Goal: Task Accomplishment & Management: Manage account settings

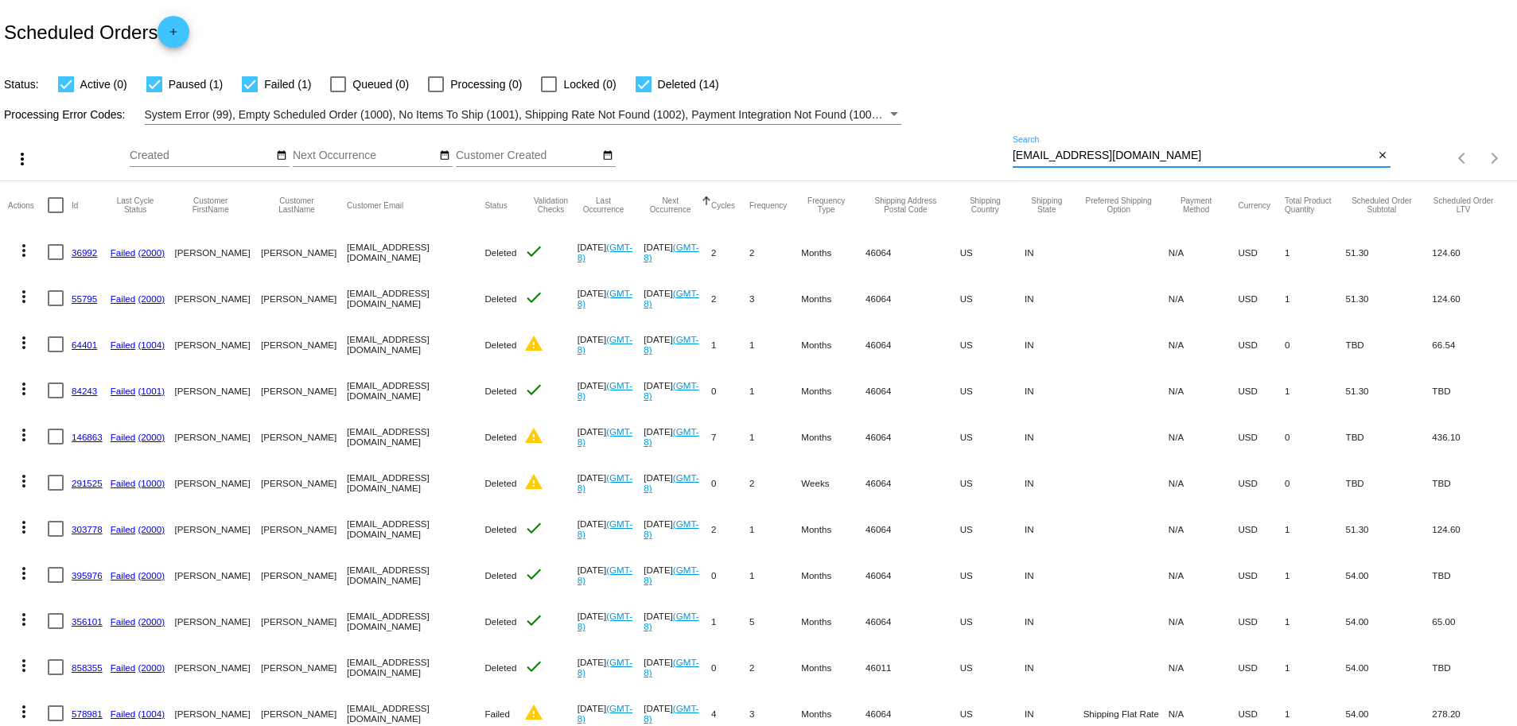
click at [1192, 154] on input "BeautyAtBuilding22@gmail.com" at bounding box center [1194, 156] width 362 height 13
type input "bodytonic"
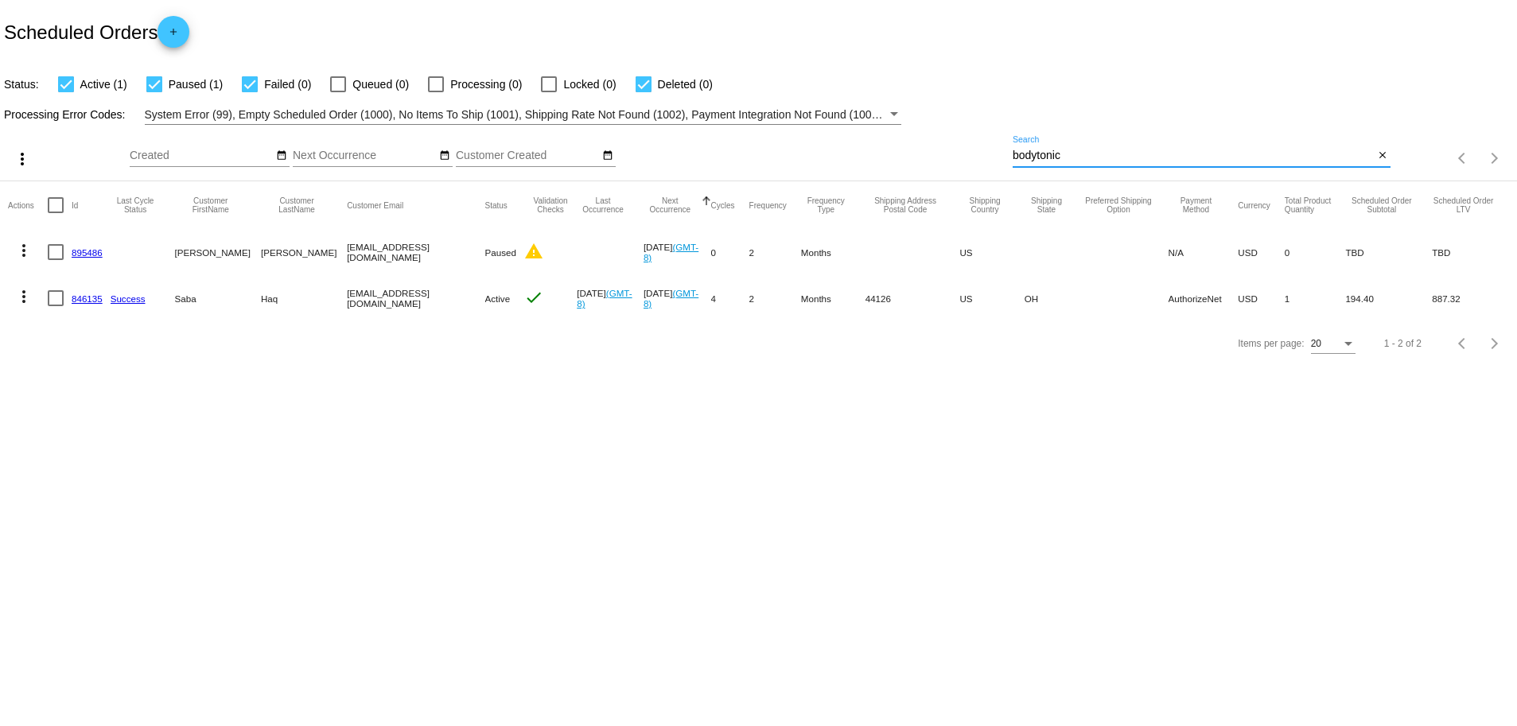
click at [24, 299] on mat-icon "more_vert" at bounding box center [23, 296] width 19 height 19
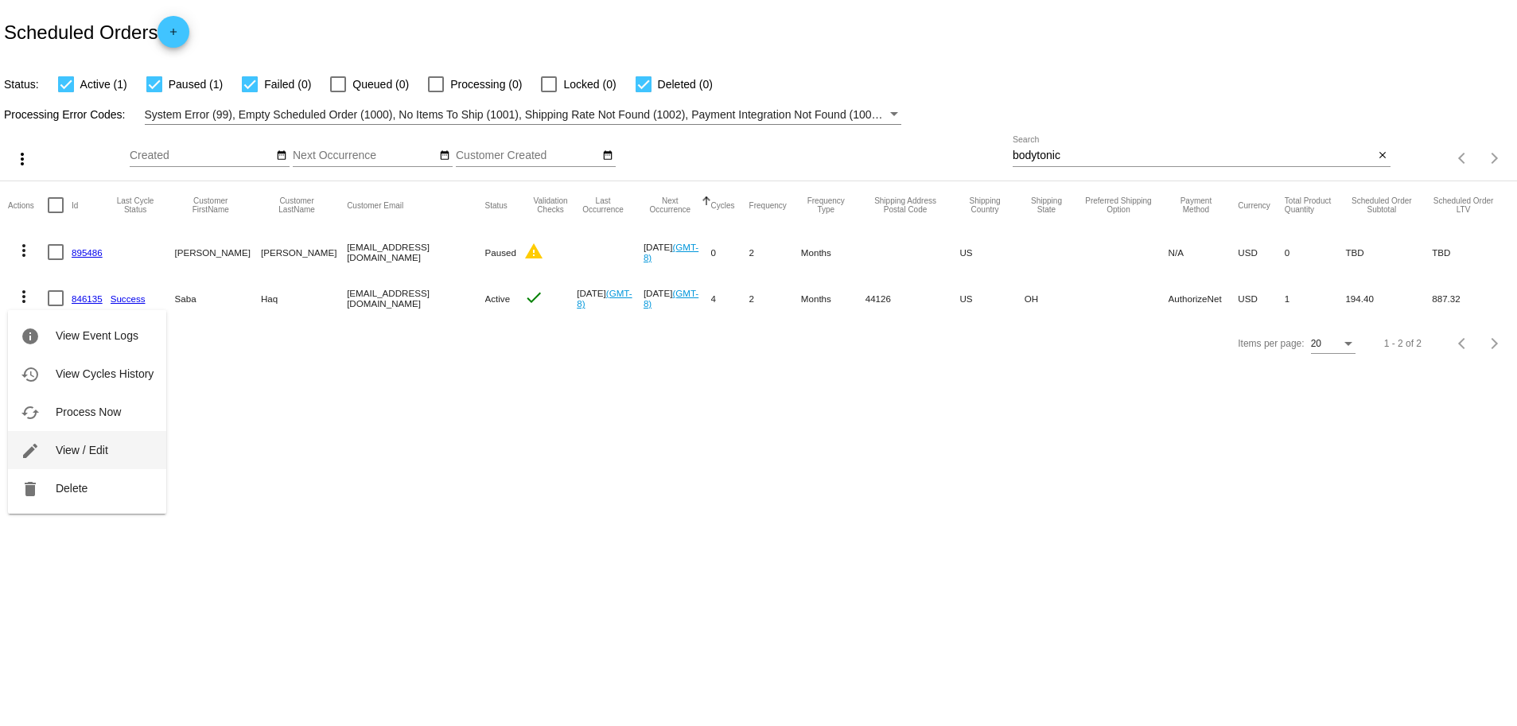
click at [121, 453] on button "edit View / Edit" at bounding box center [87, 450] width 158 height 38
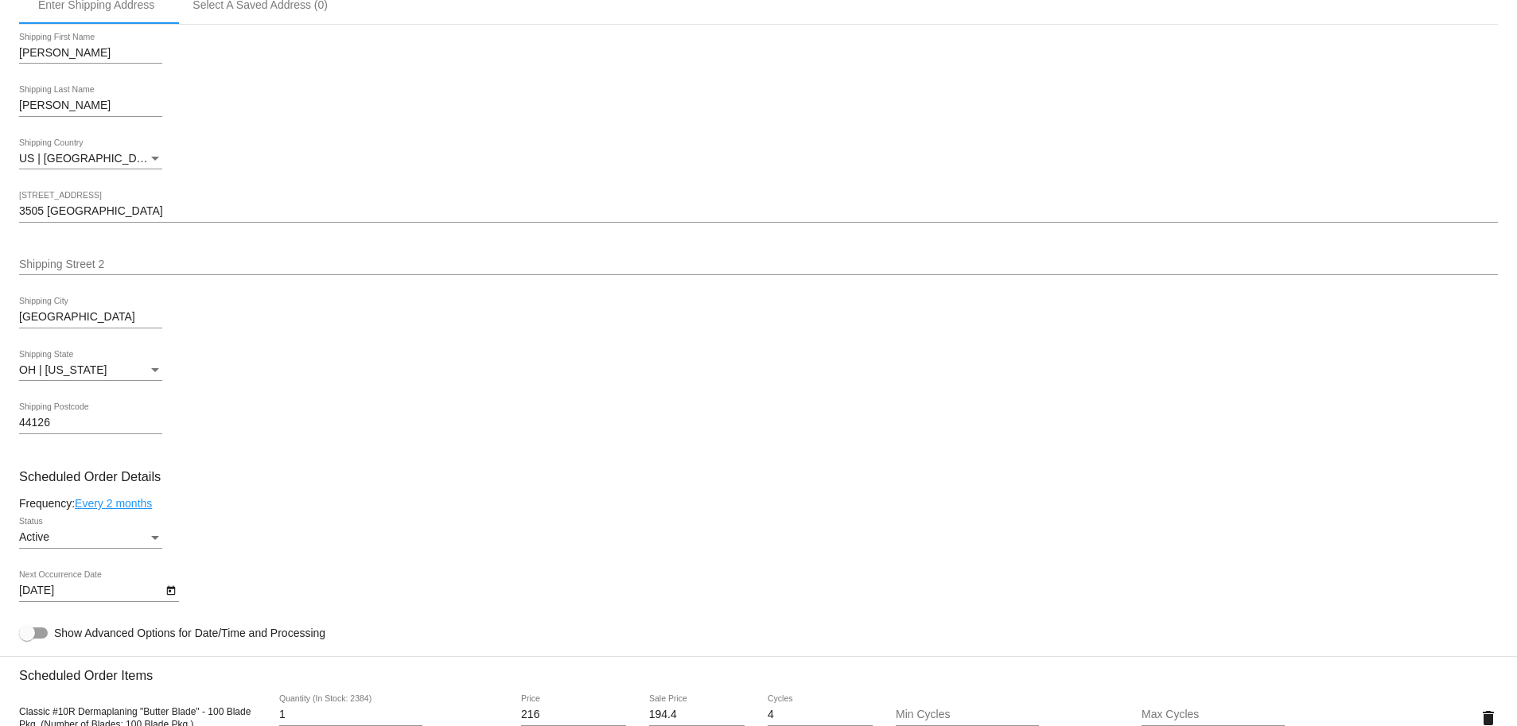
scroll to position [547, 0]
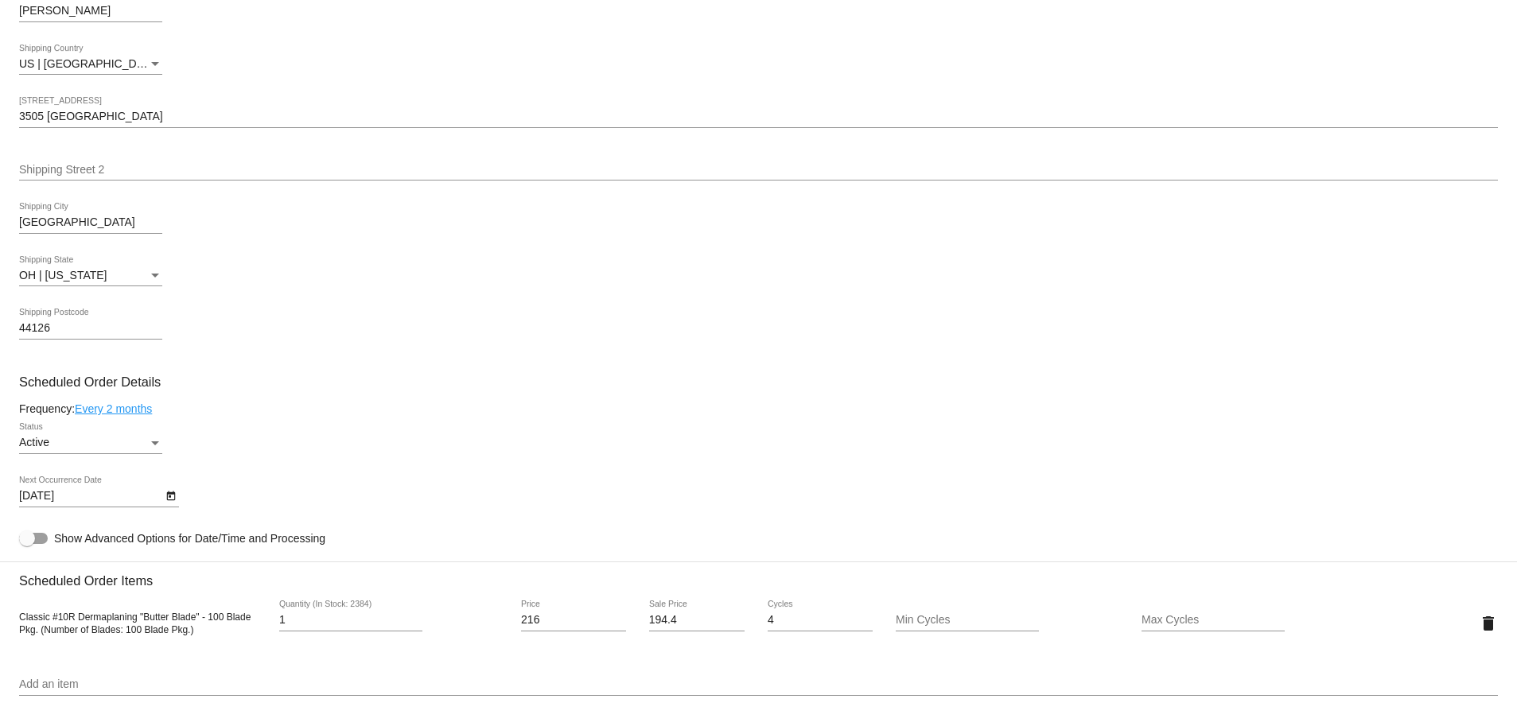
click at [158, 449] on div "Status" at bounding box center [155, 443] width 14 height 13
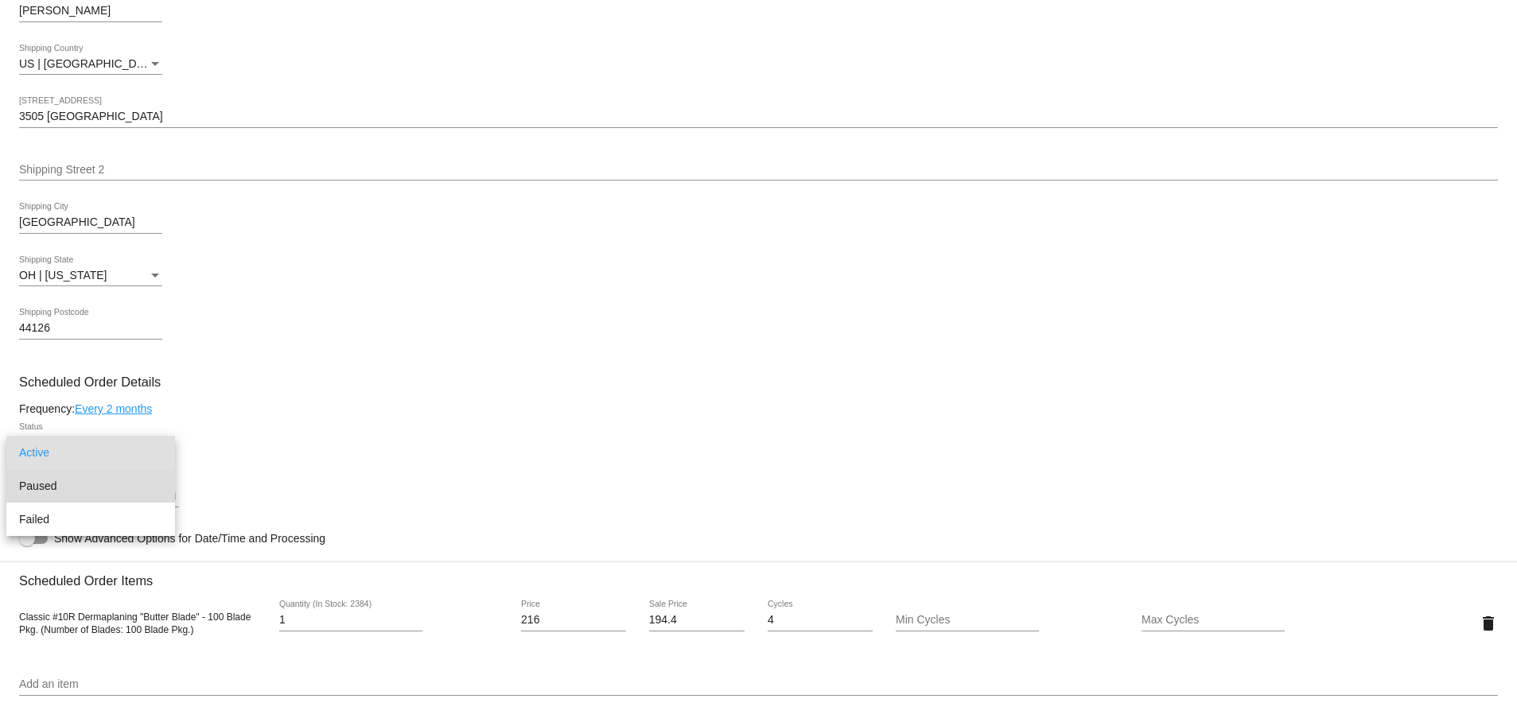
click at [116, 491] on span "Paused" at bounding box center [90, 485] width 143 height 33
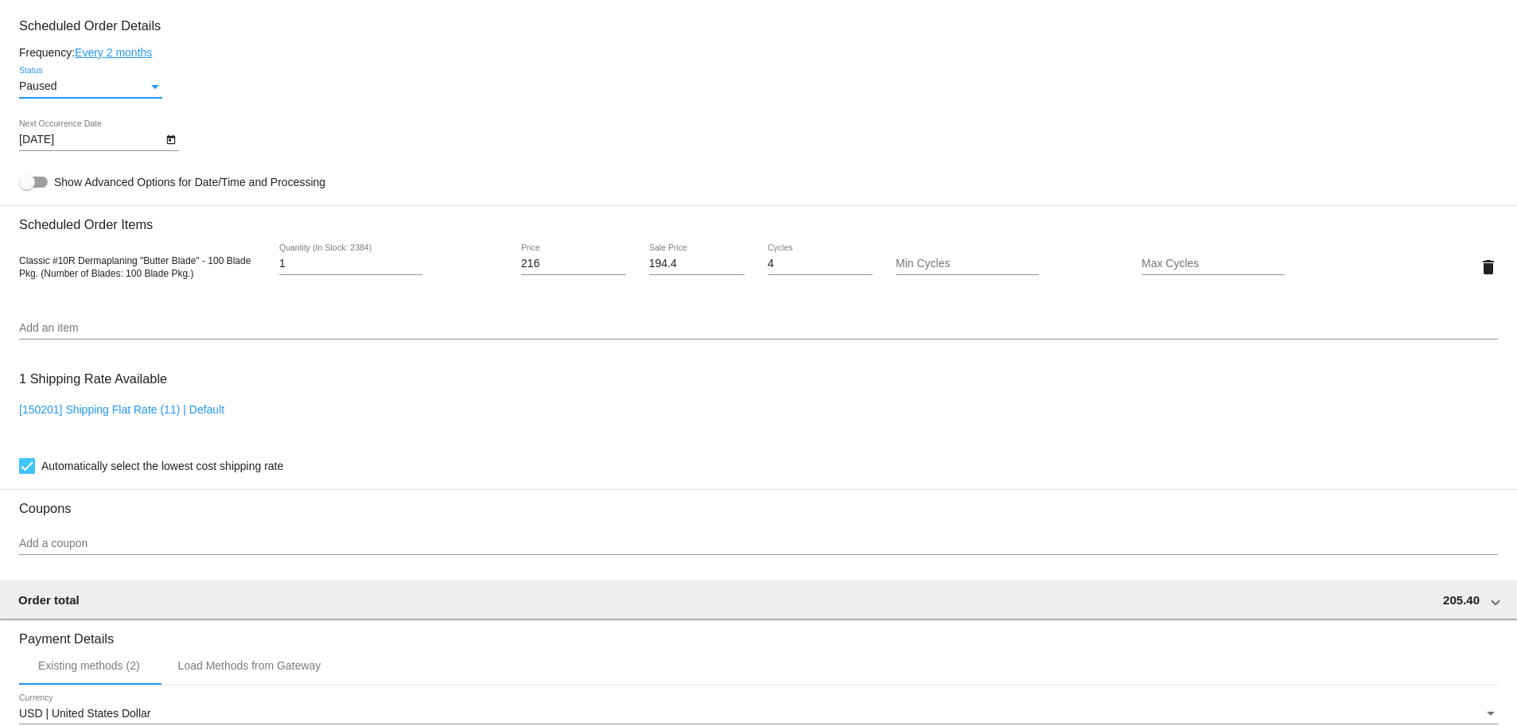
scroll to position [1216, 0]
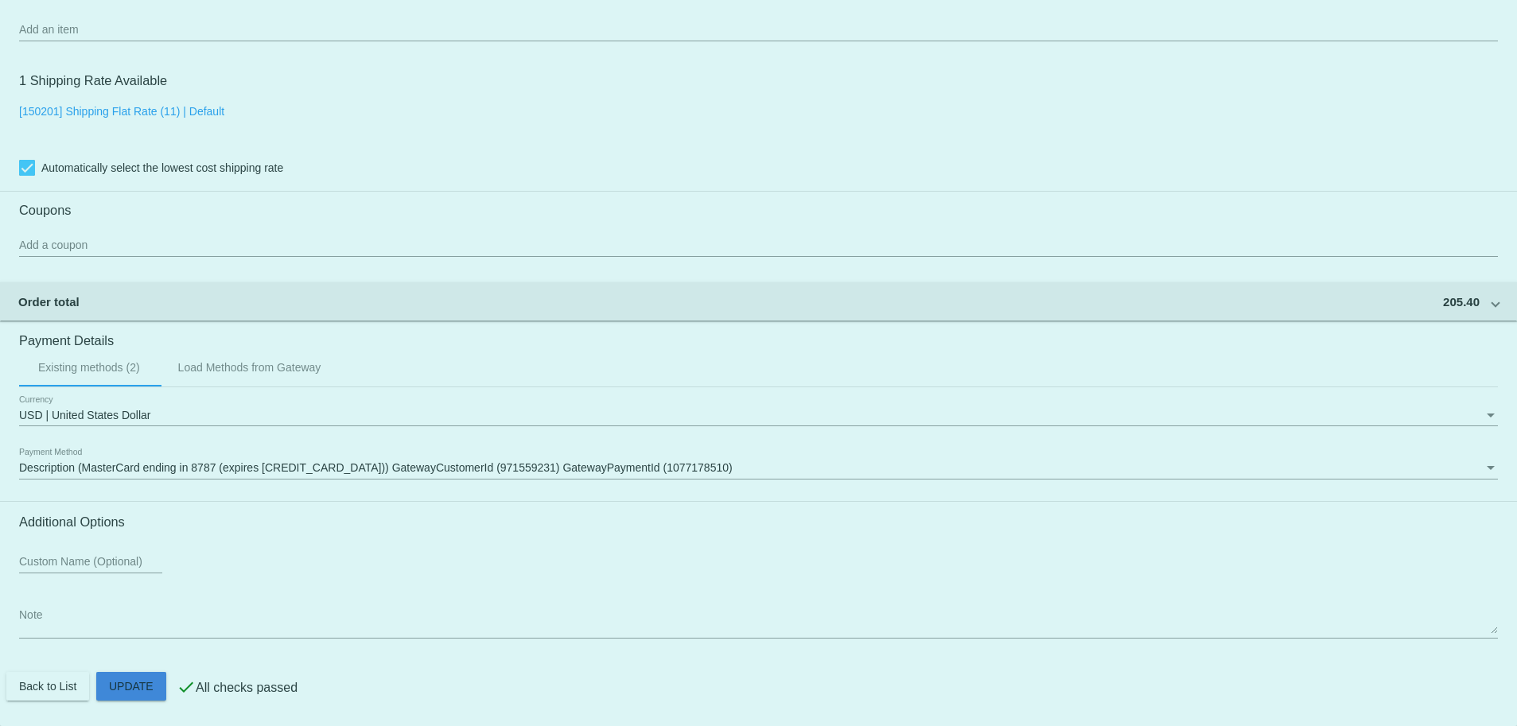
scroll to position [1212, 0]
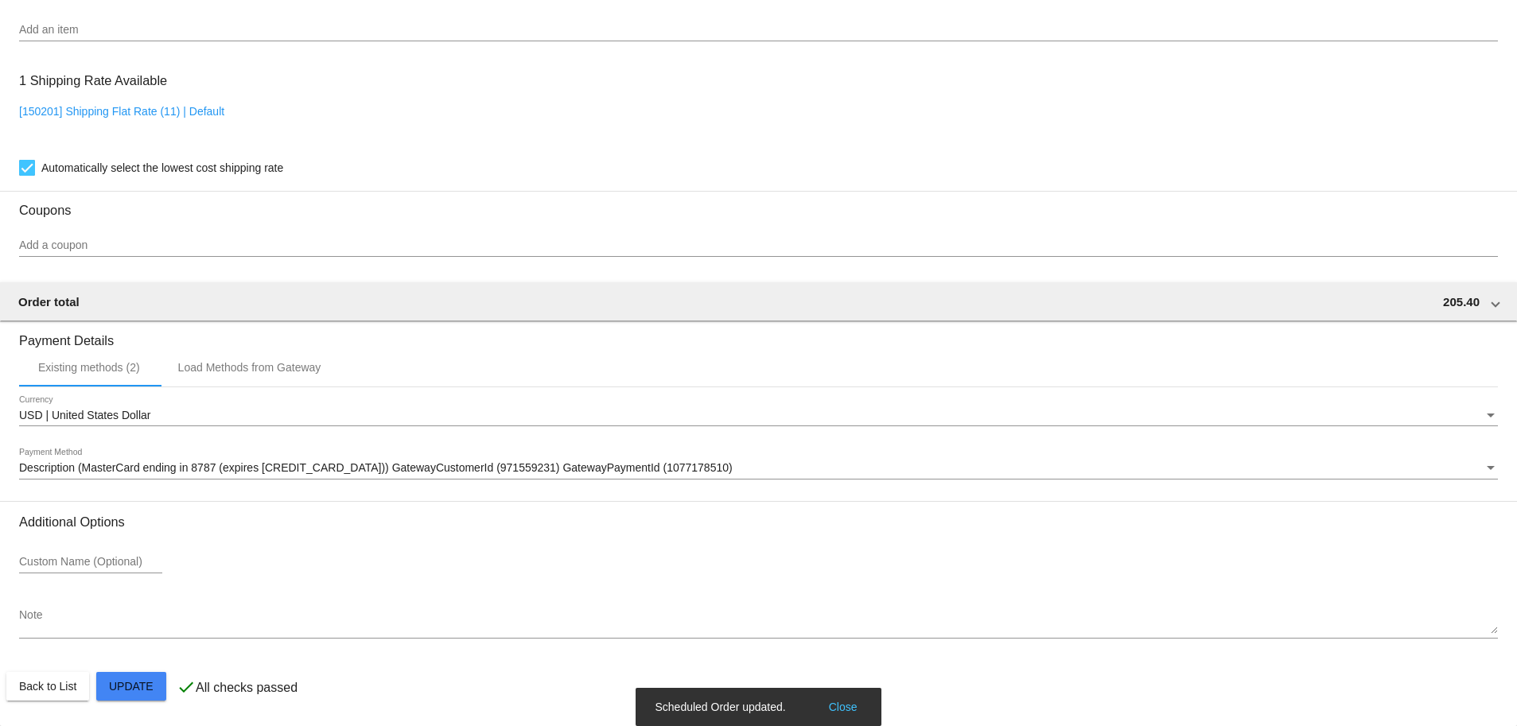
click at [854, 709] on button "Close" at bounding box center [843, 707] width 38 height 16
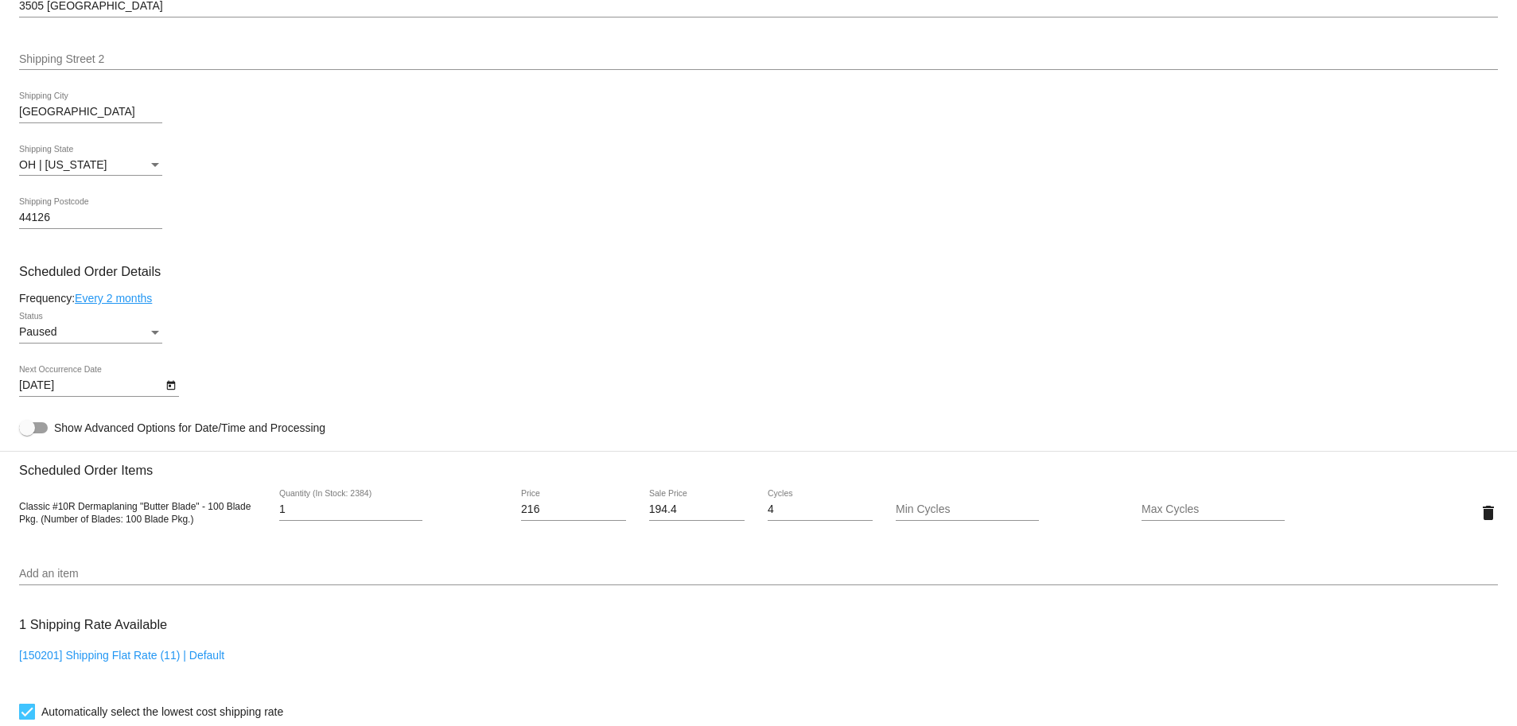
scroll to position [0, 0]
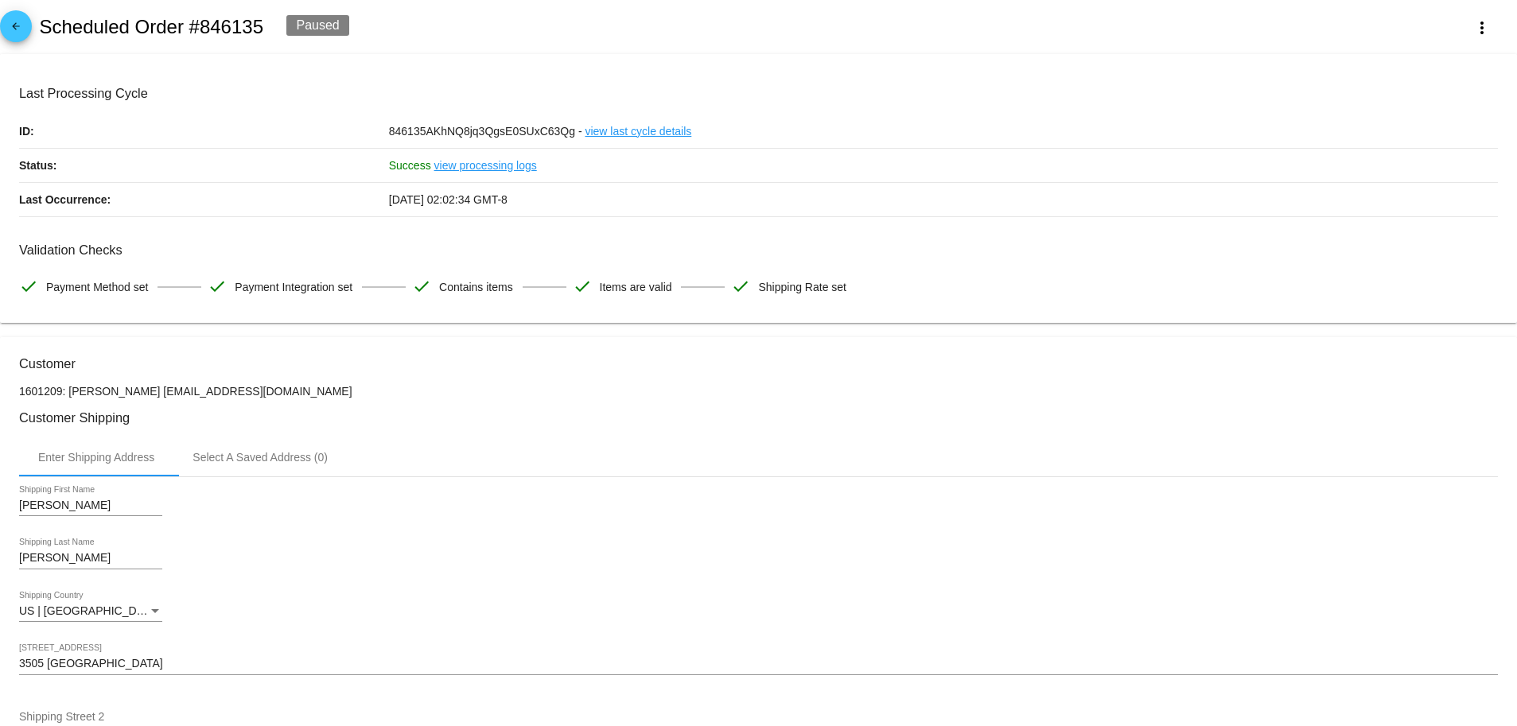
click at [14, 24] on mat-icon "arrow_back" at bounding box center [15, 30] width 19 height 19
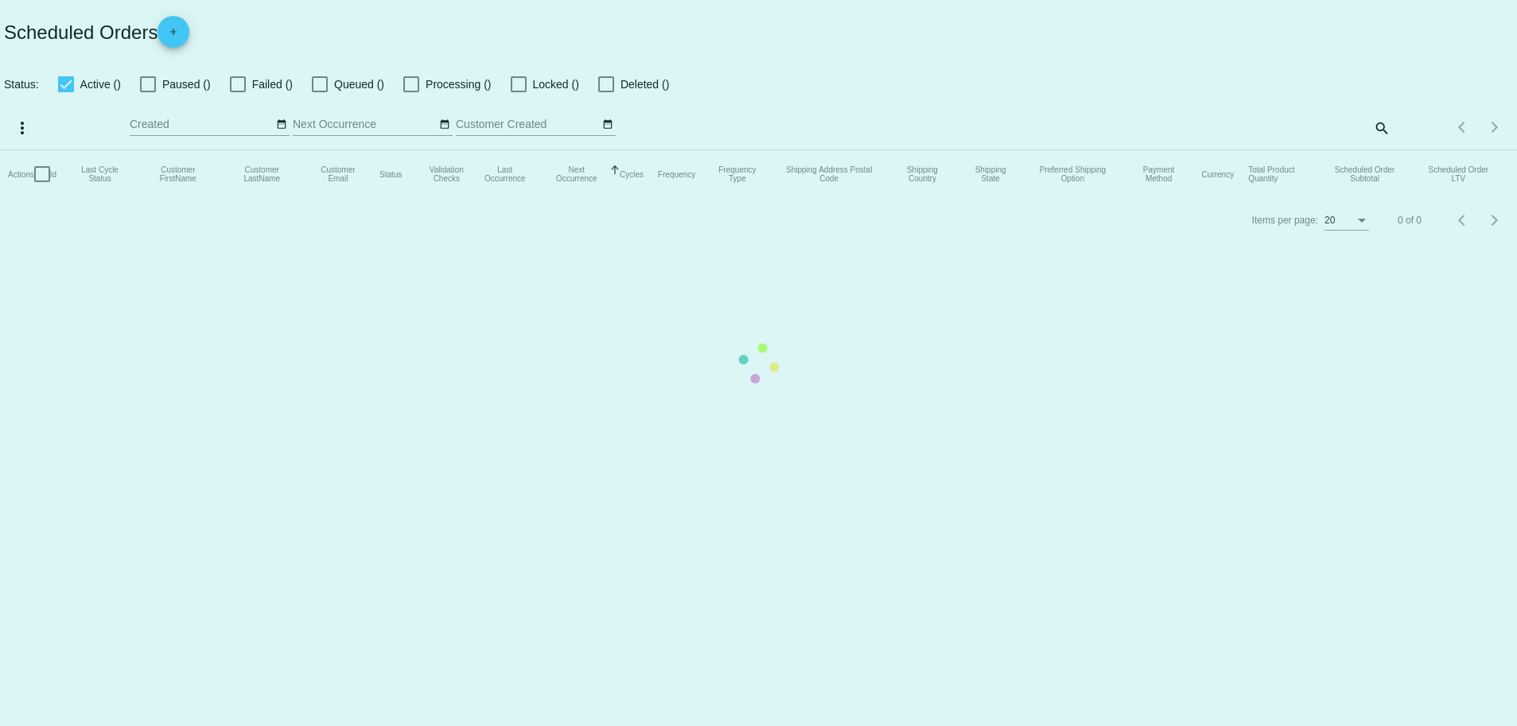
checkbox input "true"
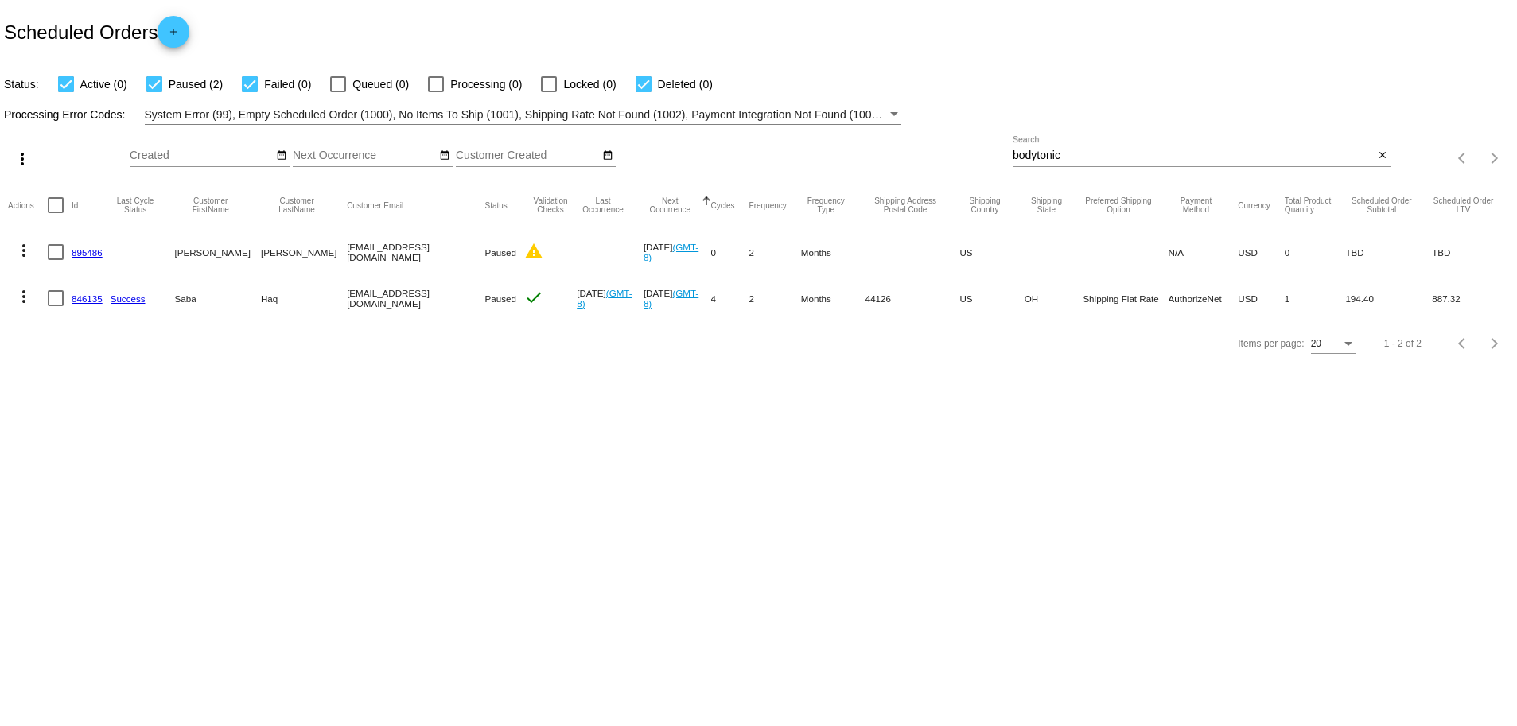
drag, startPoint x: 461, startPoint y: 253, endPoint x: 317, endPoint y: 251, distance: 144.0
click at [317, 251] on mat-row "more_vert 895486 Jennifer Fogliano jfogliano@bodytonicmedspas.com Paused warnin…" at bounding box center [758, 252] width 1501 height 46
copy mat-row "jfogliano@bodytonicmedspas.com"
